Goal: Task Accomplishment & Management: Use online tool/utility

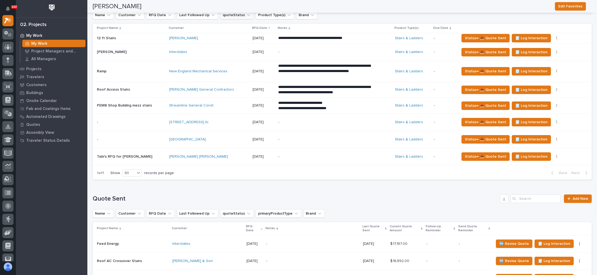
scroll to position [244, 0]
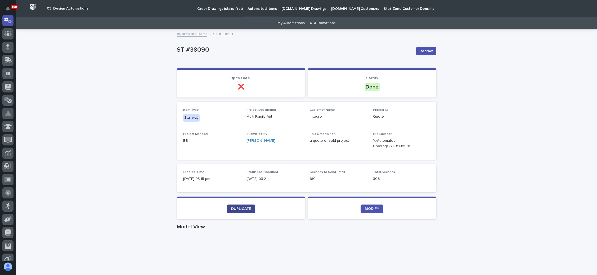
click at [236, 205] on link "DUPLICATE" at bounding box center [241, 208] width 28 height 8
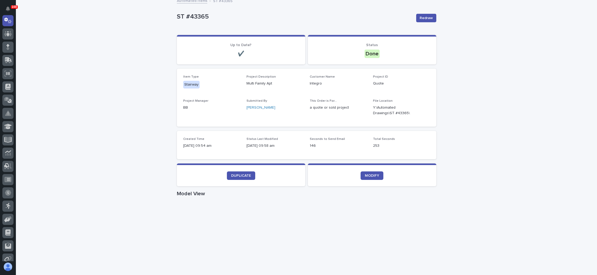
scroll to position [40, 0]
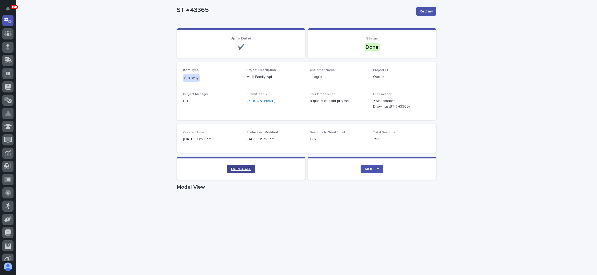
click at [243, 167] on span "DUPLICATE" at bounding box center [241, 169] width 20 height 4
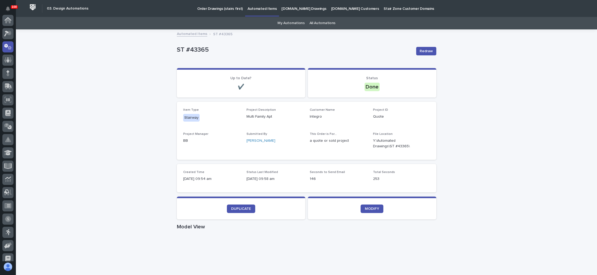
scroll to position [26, 0]
click at [240, 207] on span "DUPLICATE" at bounding box center [241, 209] width 20 height 4
